Goal: Task Accomplishment & Management: Manage account settings

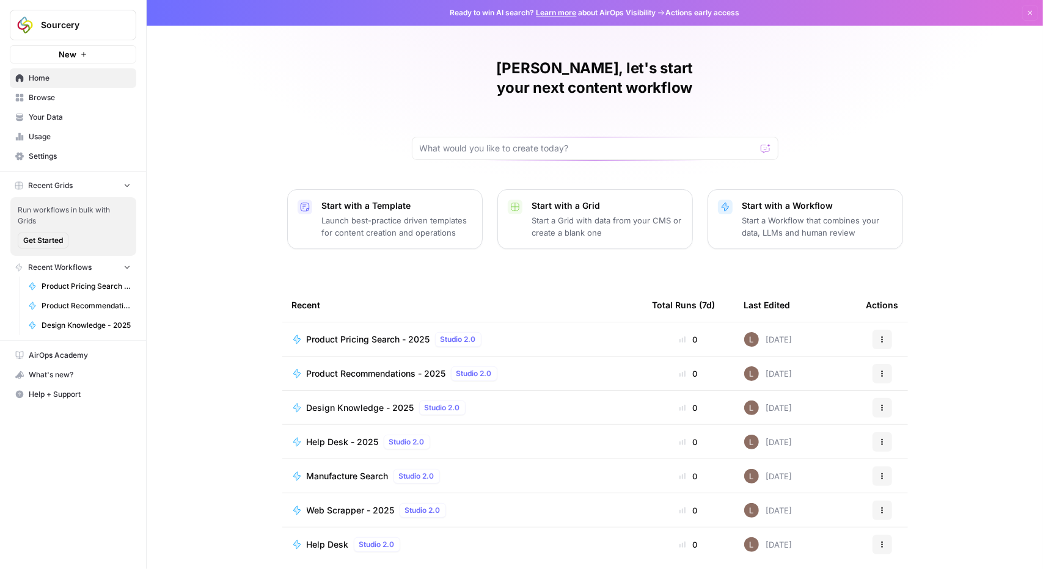
click at [57, 117] on span "Your Data" at bounding box center [80, 117] width 102 height 11
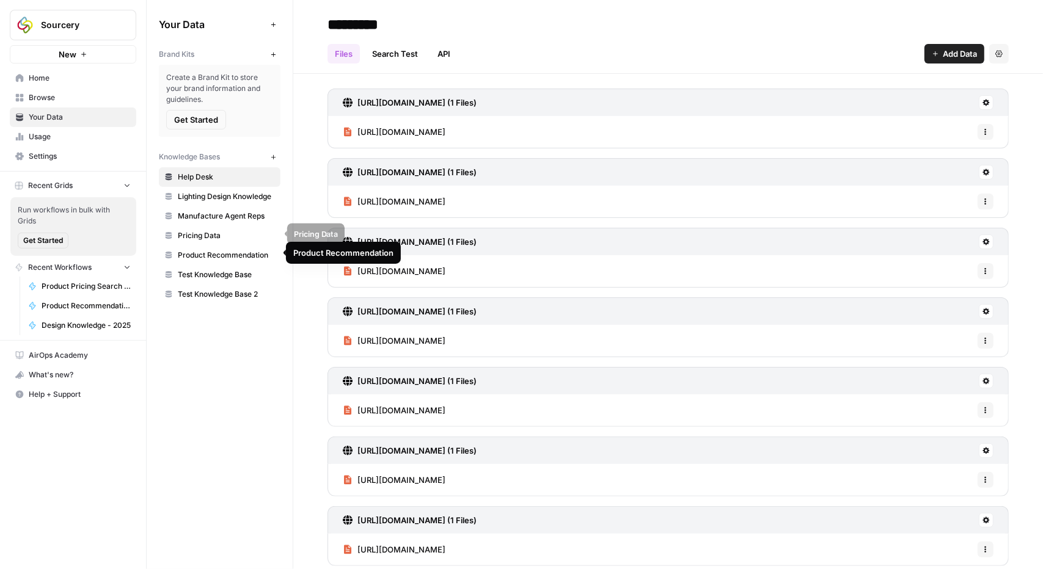
click at [214, 233] on span "Pricing Data" at bounding box center [226, 235] width 97 height 11
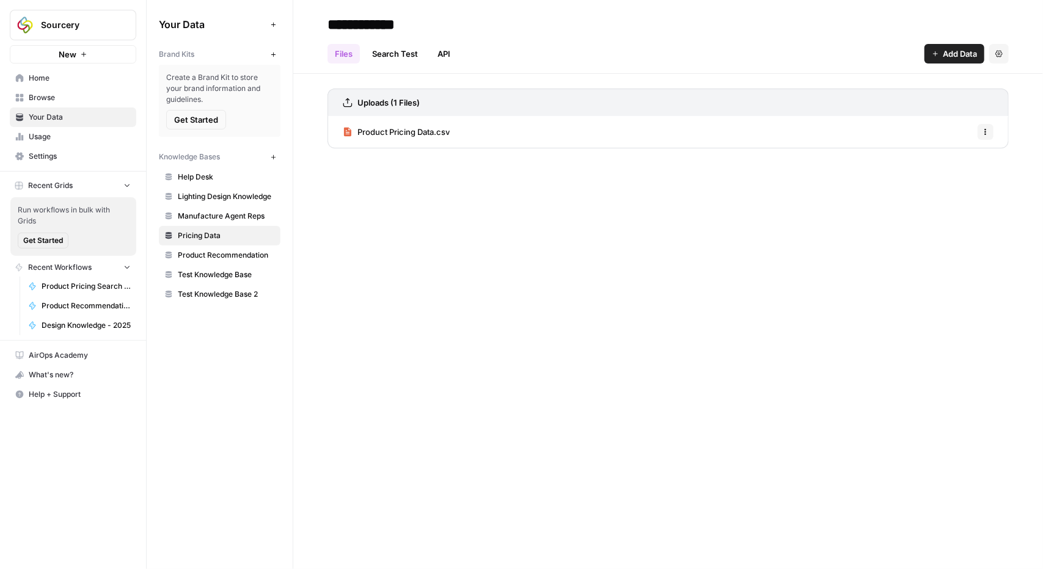
click at [936, 45] on button "Add Data" at bounding box center [954, 54] width 60 height 20
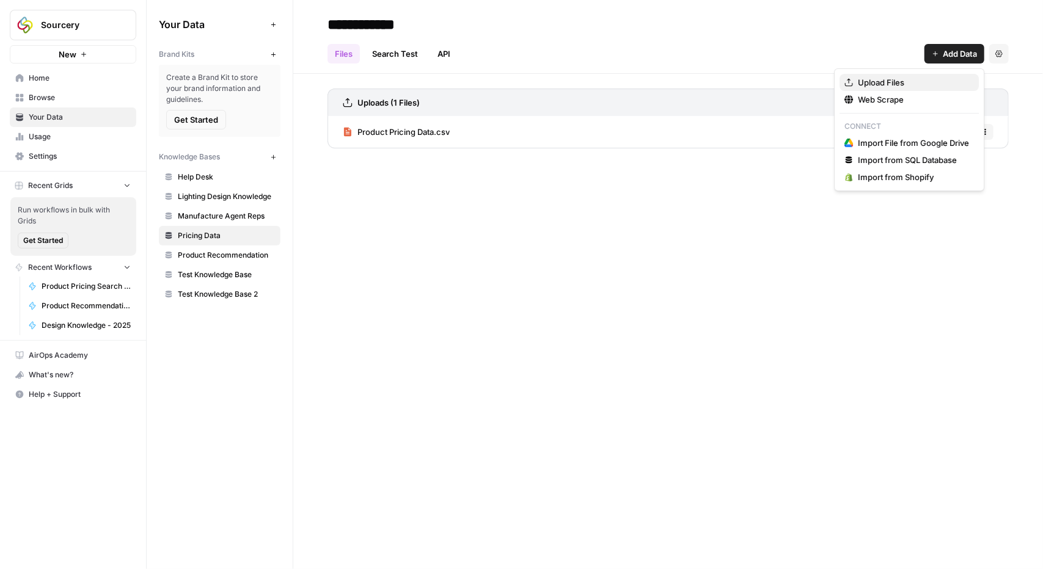
click at [891, 84] on span "Upload Files" at bounding box center [913, 82] width 111 height 12
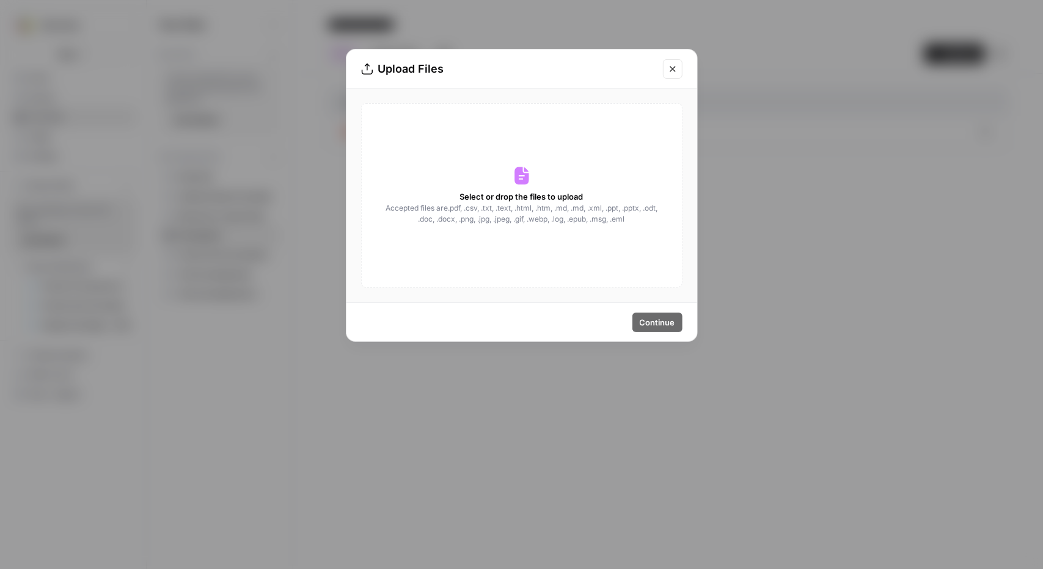
click at [541, 187] on div "Select or drop the files to upload Accepted files are .pdf, .csv, .txt, .text, …" at bounding box center [521, 195] width 321 height 185
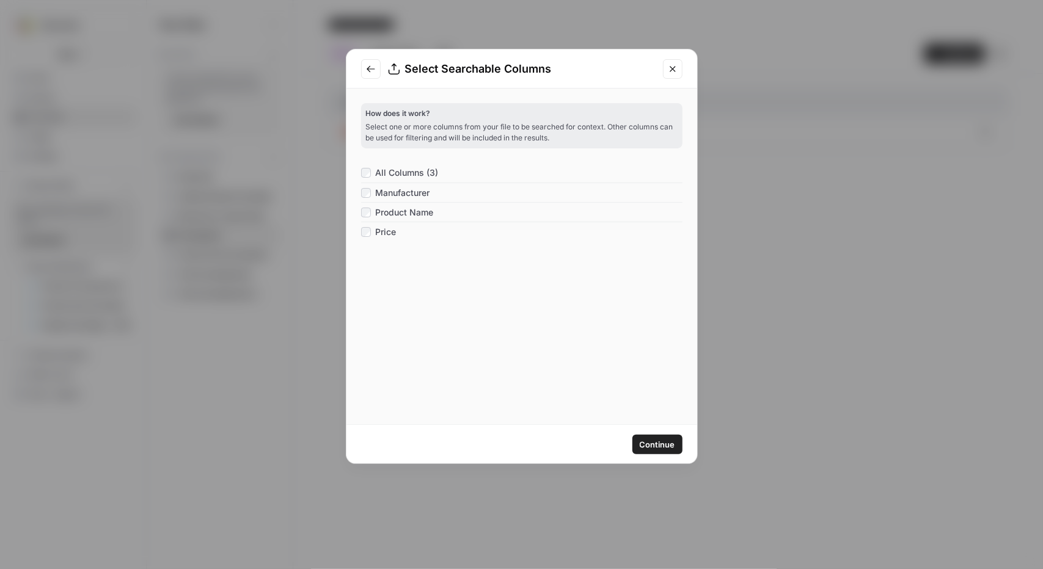
click at [648, 440] on span "Continue" at bounding box center [657, 445] width 35 height 12
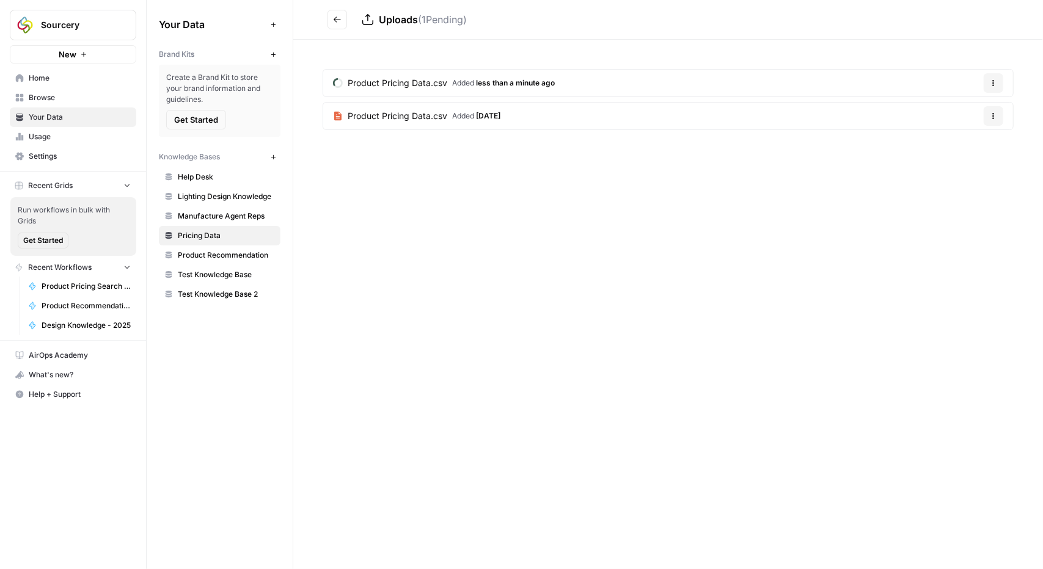
click at [997, 111] on button "Options" at bounding box center [994, 116] width 20 height 20
click at [964, 142] on span "Delete File" at bounding box center [969, 144] width 40 height 12
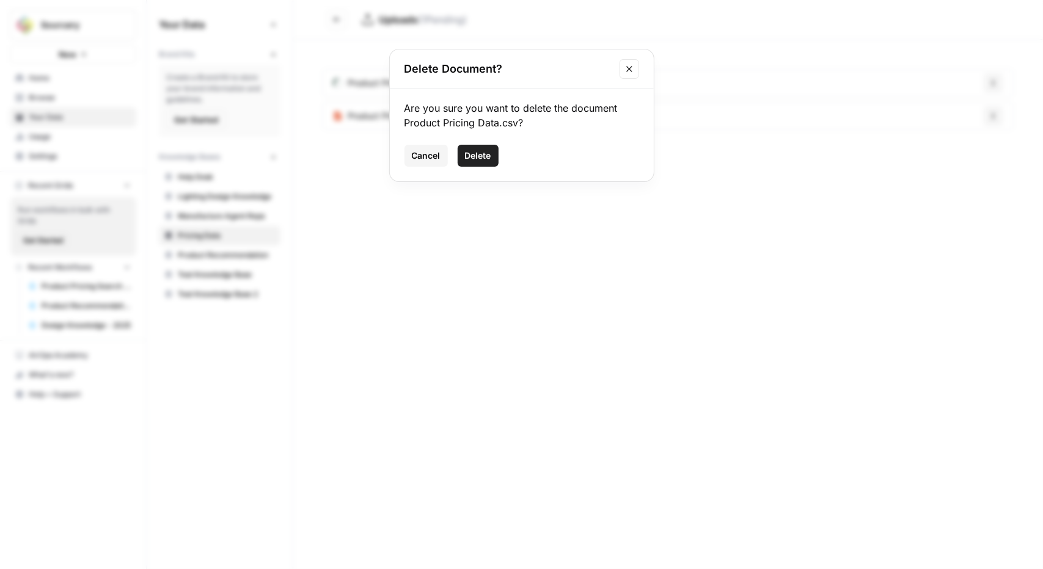
click at [484, 153] on span "Delete" at bounding box center [478, 156] width 26 height 12
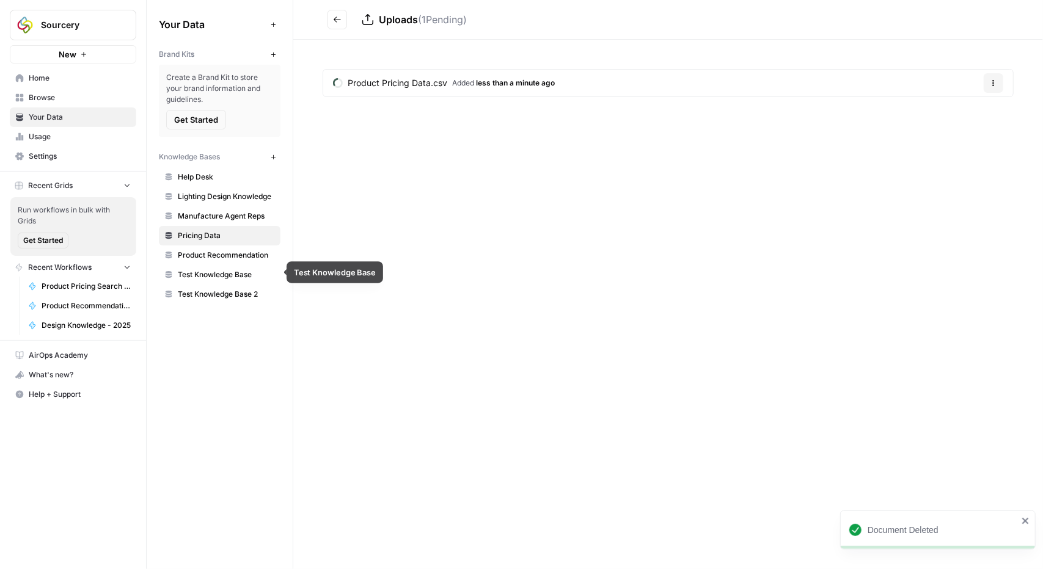
click at [238, 272] on span "Test Knowledge Base" at bounding box center [226, 274] width 97 height 11
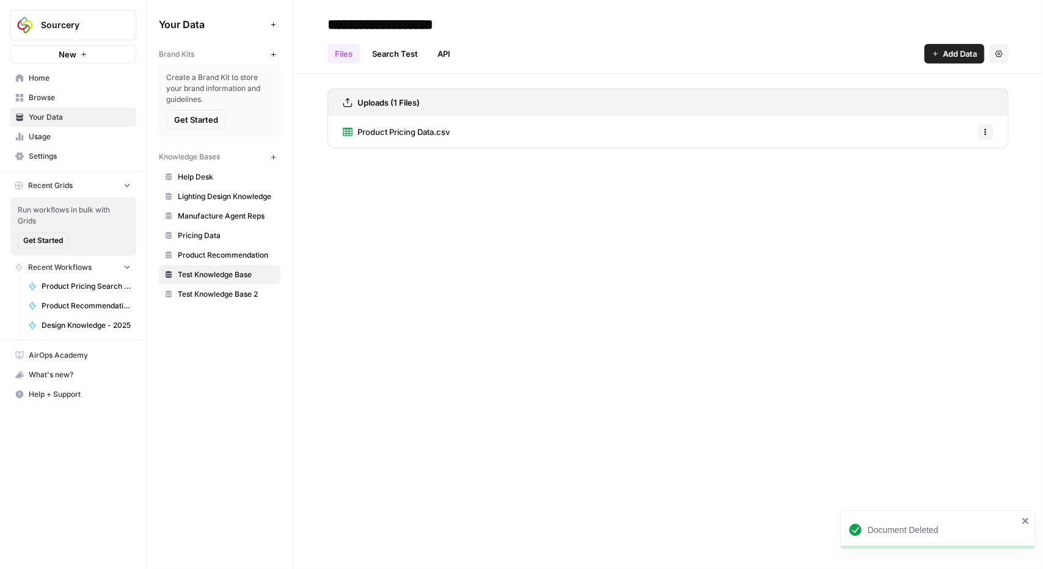
click at [986, 129] on icon "button" at bounding box center [986, 130] width 2 height 2
click at [963, 156] on span "Delete File" at bounding box center [959, 159] width 40 height 12
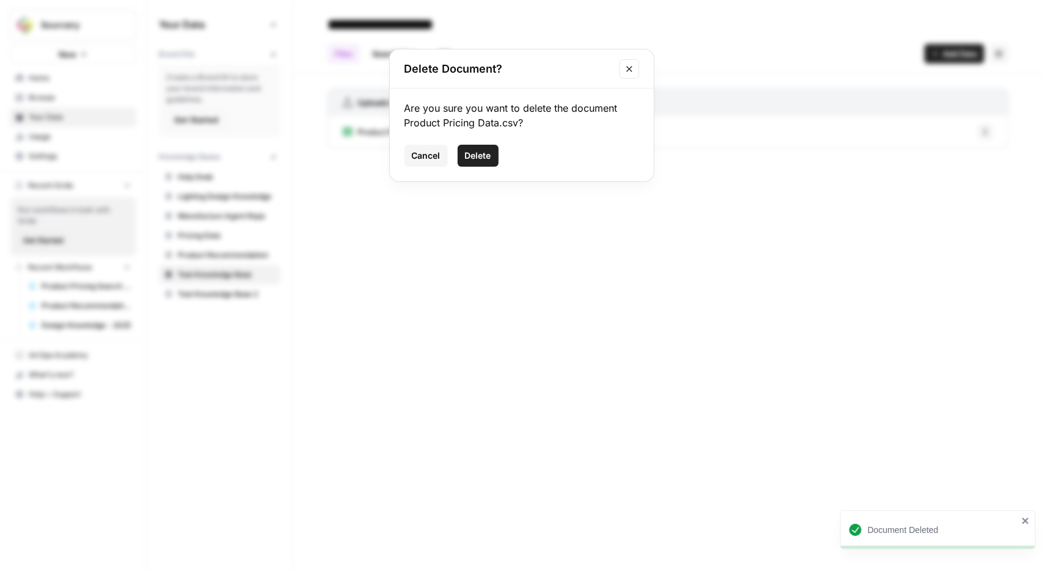
click at [485, 156] on span "Delete" at bounding box center [478, 156] width 26 height 12
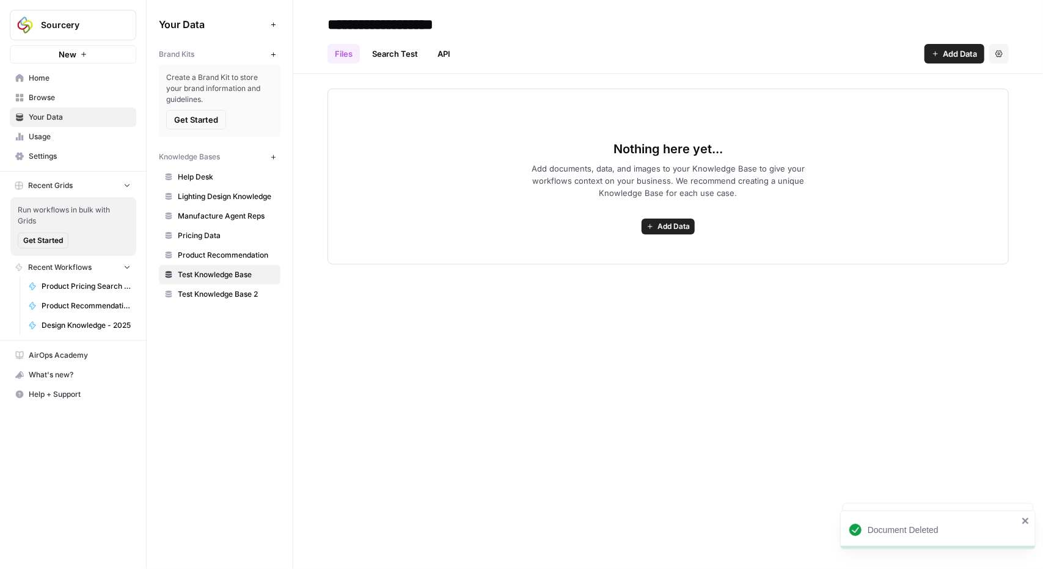
click at [233, 292] on span "Test Knowledge Base 2" at bounding box center [226, 294] width 97 height 11
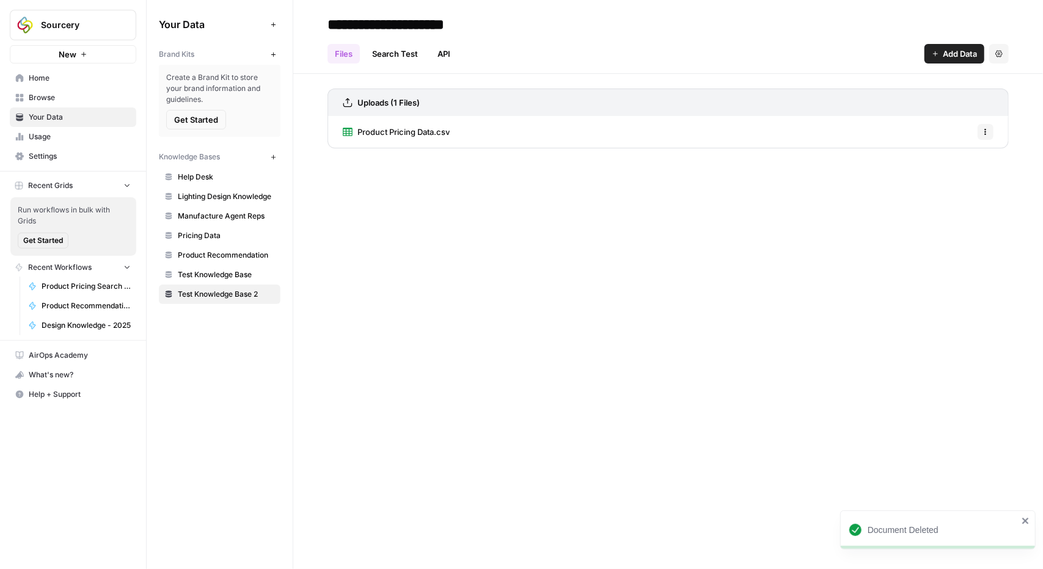
click at [998, 60] on button "Settings" at bounding box center [999, 54] width 20 height 20
click at [952, 80] on span "Delete Knowledge Base" at bounding box center [949, 82] width 90 height 12
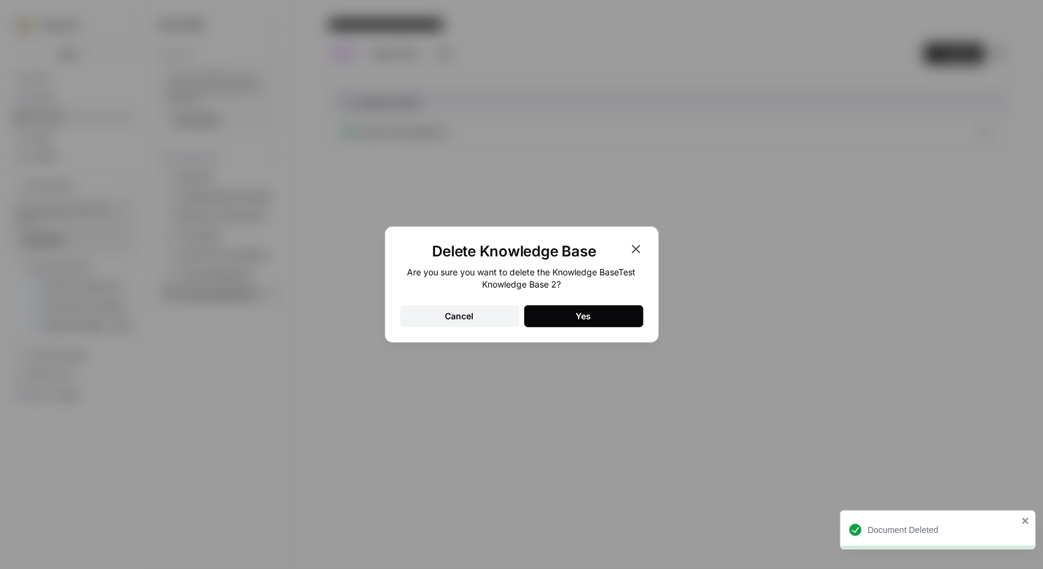
click at [566, 307] on button "Yes" at bounding box center [583, 316] width 119 height 22
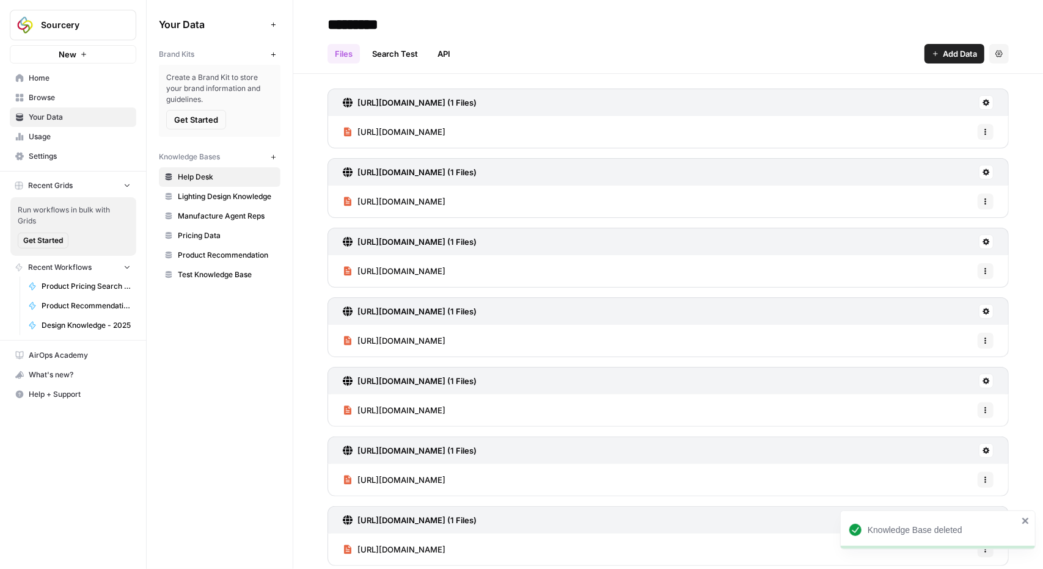
click at [220, 238] on span "Pricing Data" at bounding box center [226, 235] width 97 height 11
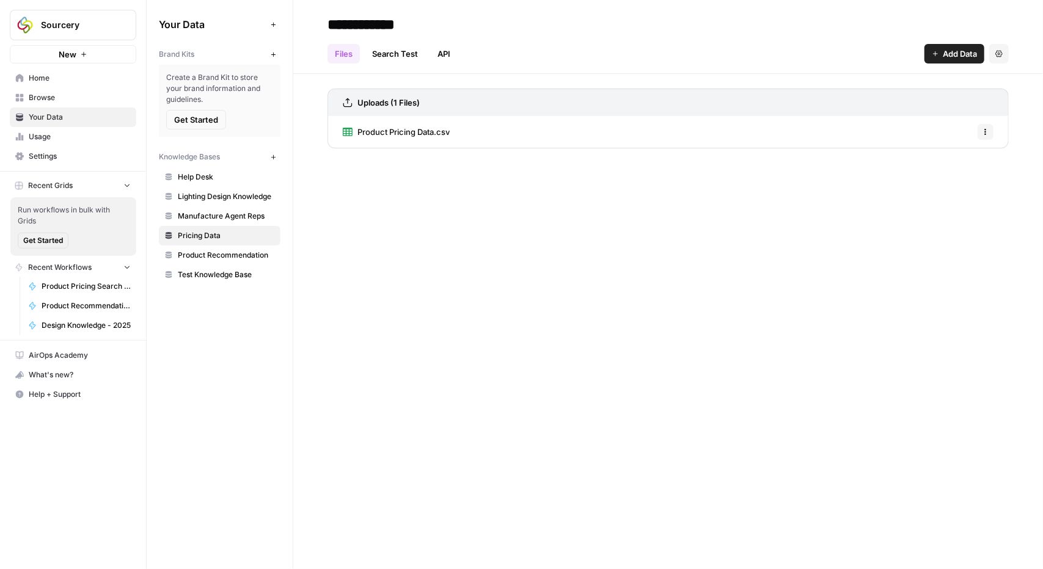
click at [418, 133] on span "Product Pricing Data.csv" at bounding box center [403, 132] width 92 height 12
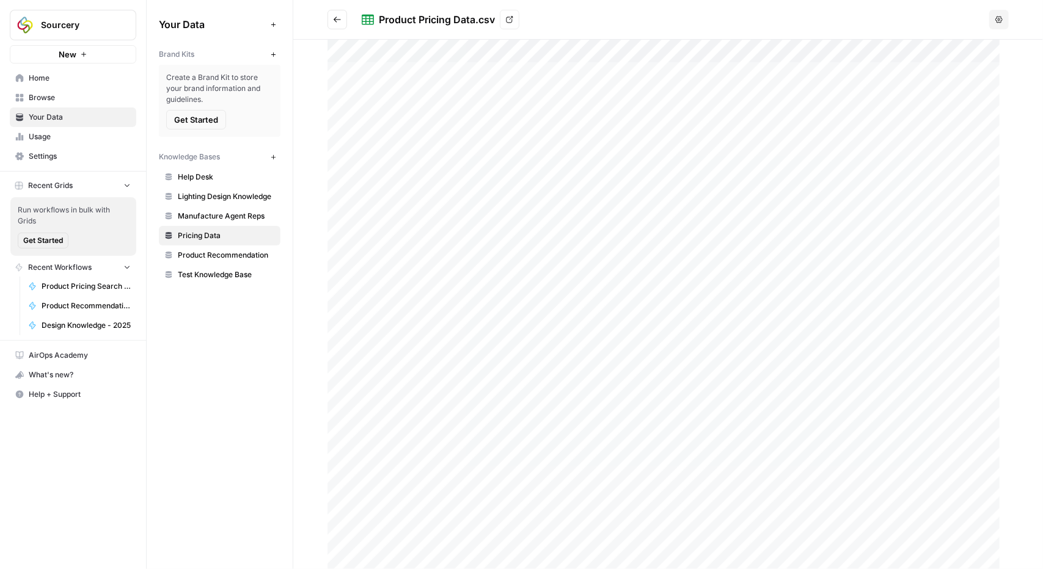
click at [217, 232] on span "Pricing Data" at bounding box center [226, 235] width 97 height 11
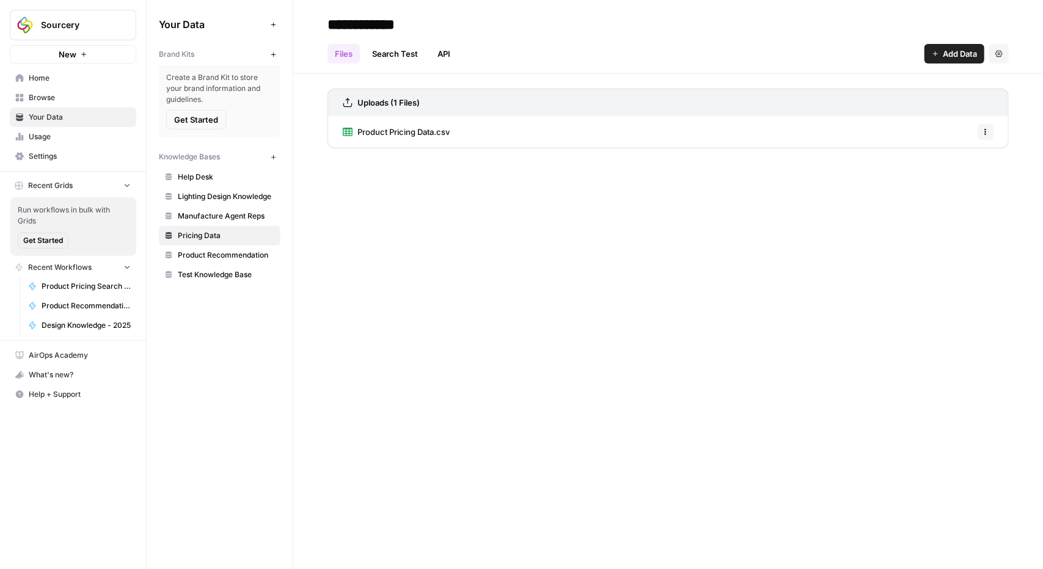
click at [951, 54] on span "Add Data" at bounding box center [960, 54] width 34 height 12
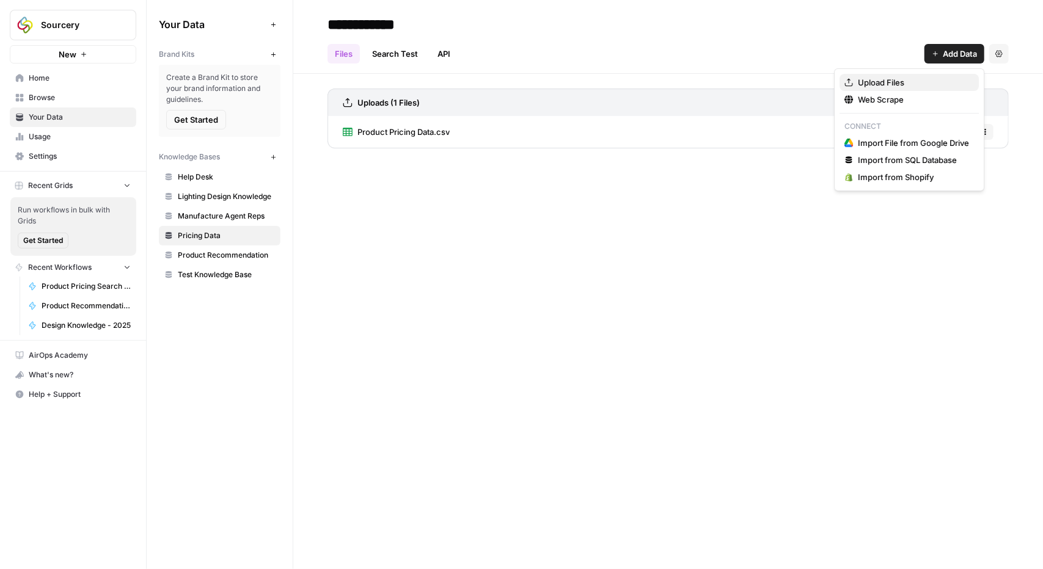
click at [898, 84] on span "Upload Files" at bounding box center [913, 82] width 111 height 12
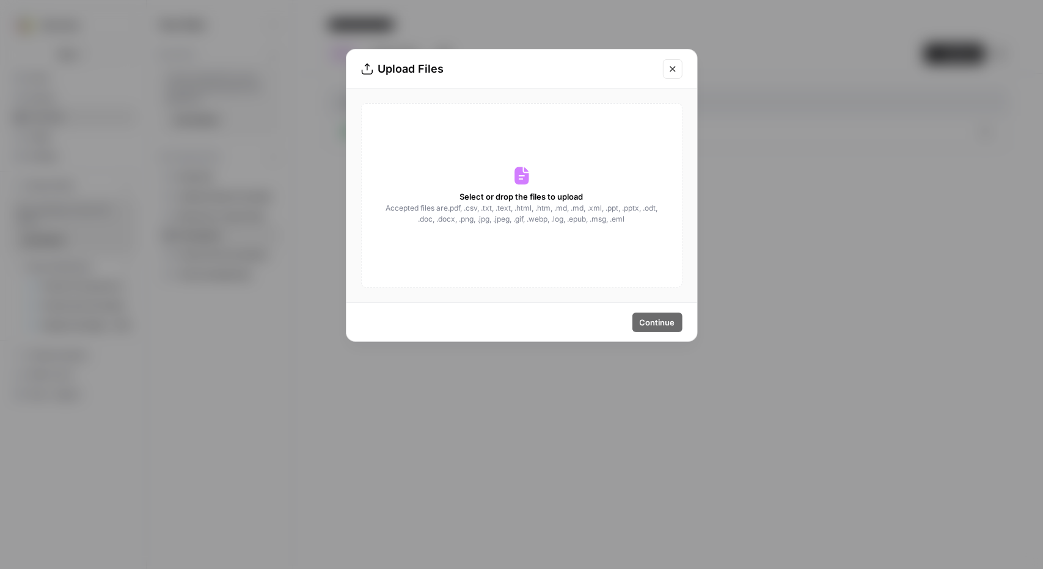
click at [576, 193] on span "Select or drop the files to upload" at bounding box center [521, 197] width 123 height 12
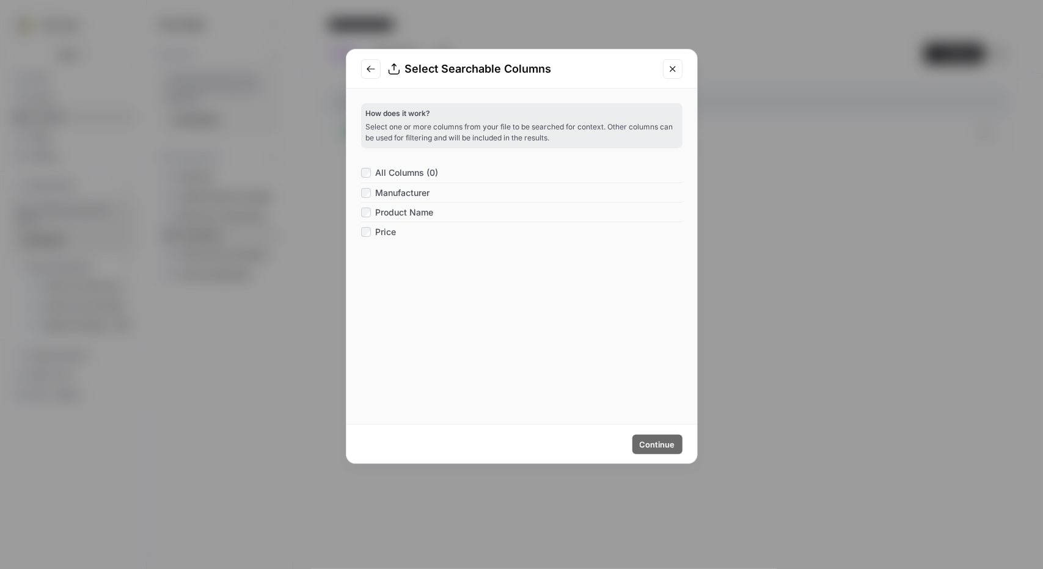
click at [672, 73] on icon "Close modal" at bounding box center [673, 69] width 10 height 10
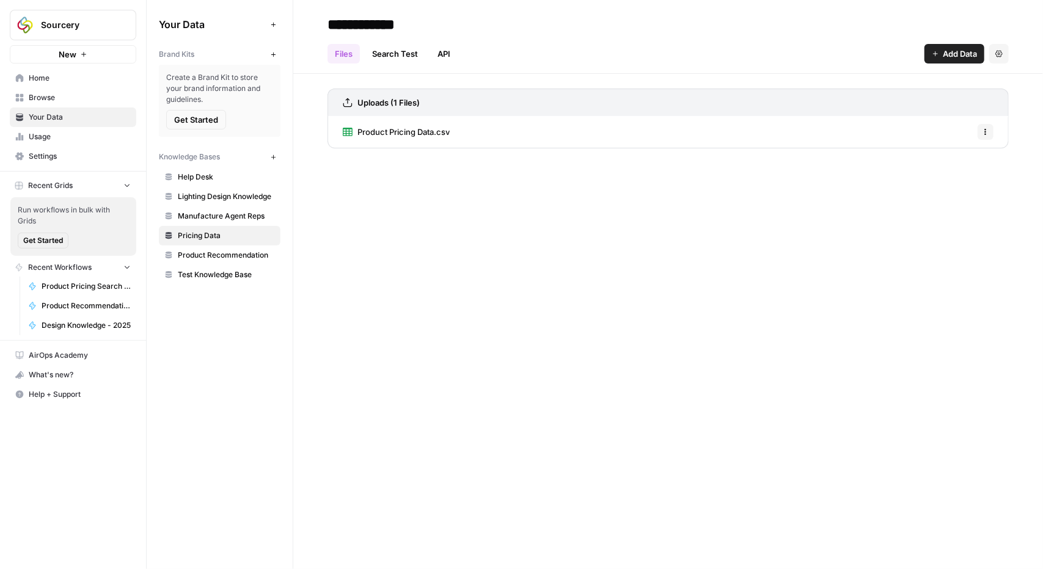
click at [970, 45] on button "Add Data" at bounding box center [954, 54] width 60 height 20
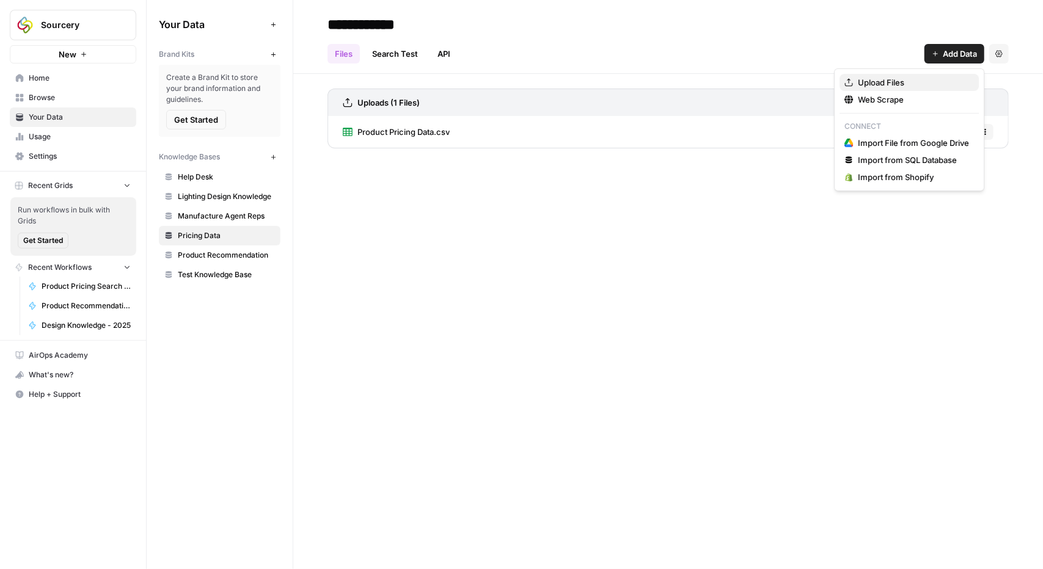
click at [898, 86] on span "Upload Files" at bounding box center [913, 82] width 111 height 12
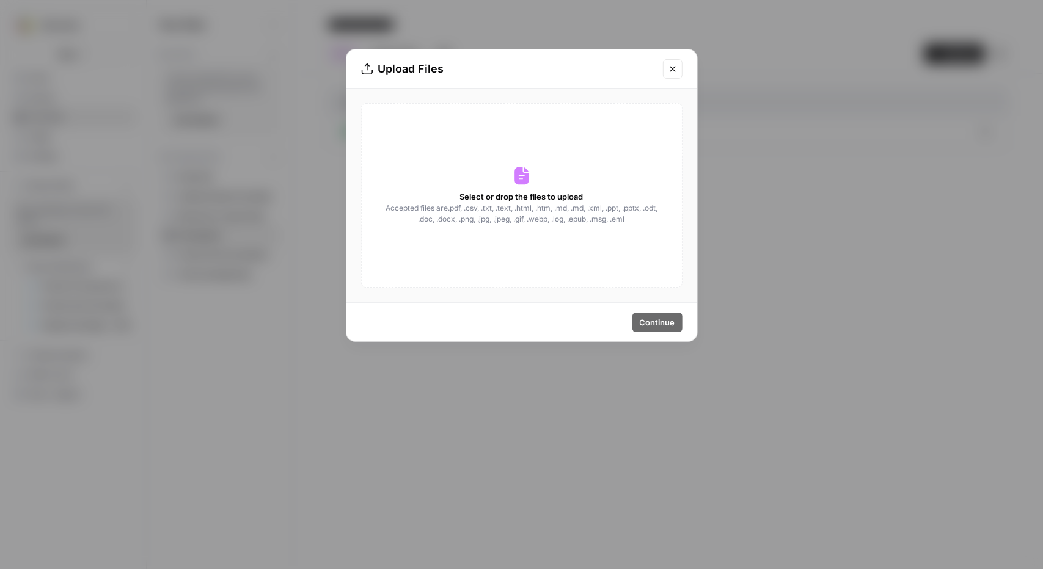
click at [668, 64] on icon "Close modal" at bounding box center [673, 69] width 10 height 10
